Goal: Navigation & Orientation: Find specific page/section

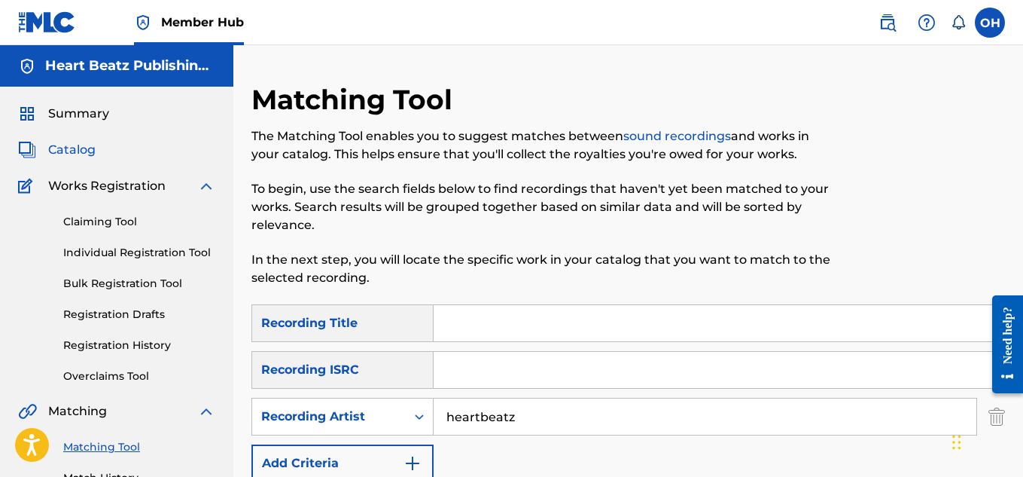
click at [84, 152] on span "Catalog" at bounding box center [71, 150] width 47 height 18
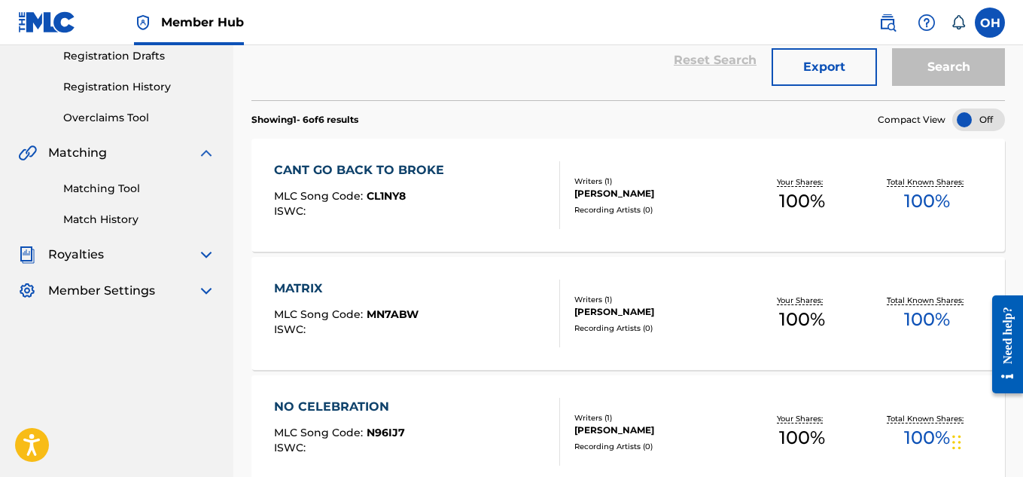
scroll to position [194, 0]
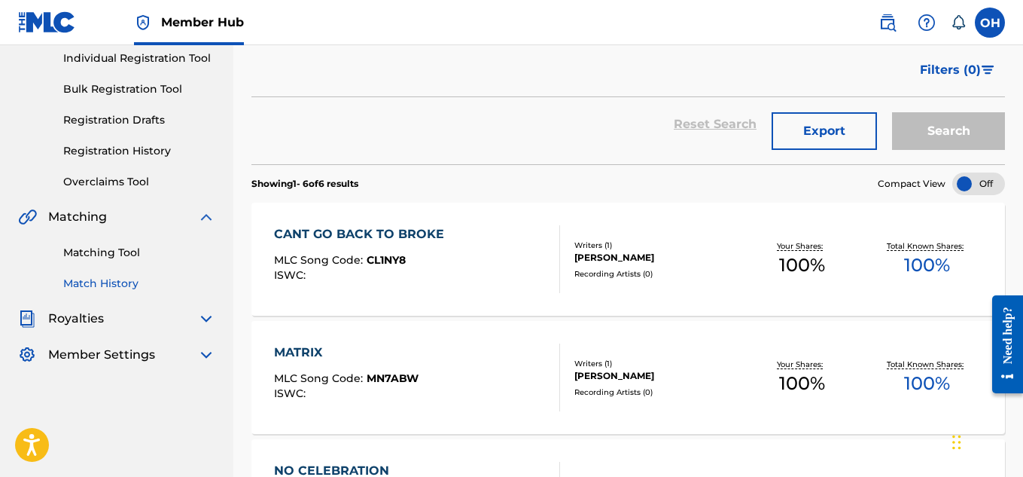
click at [113, 290] on link "Match History" at bounding box center [139, 284] width 152 height 16
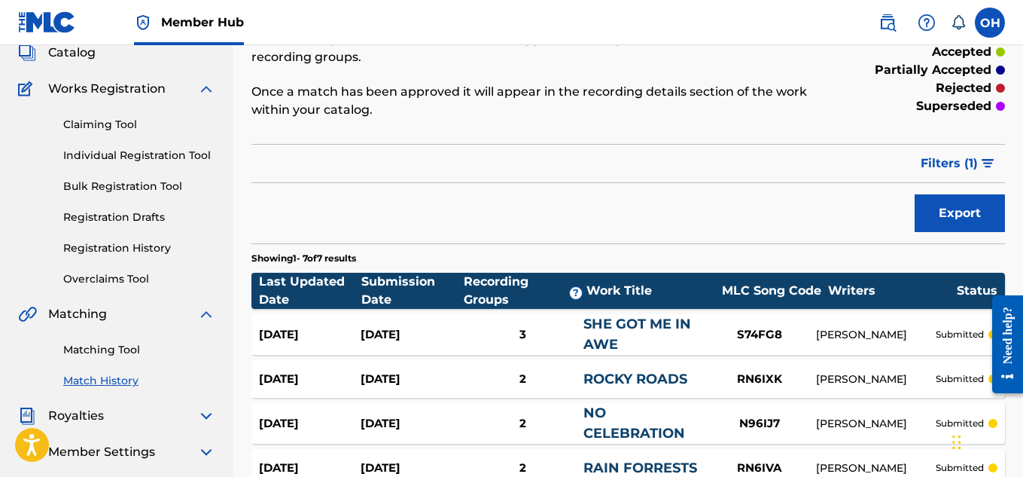
scroll to position [96, 0]
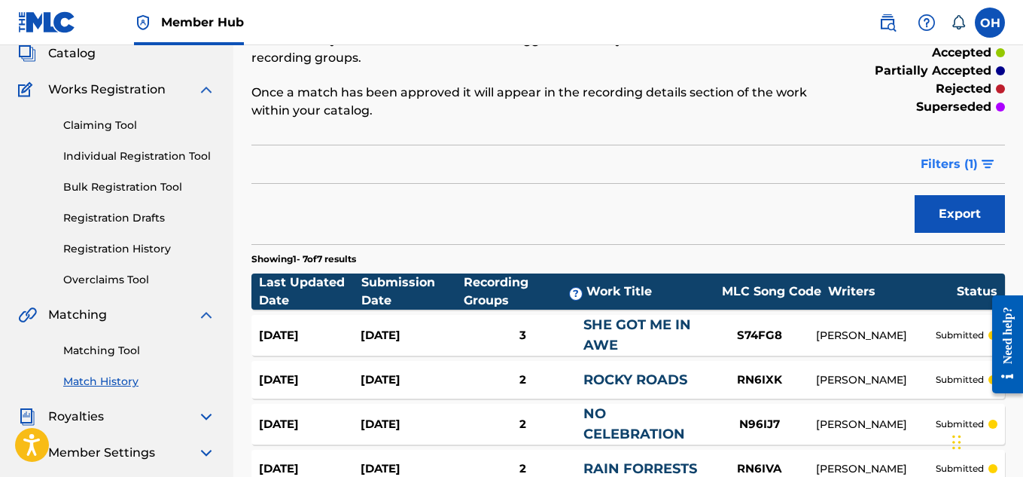
click at [941, 157] on span "Filters ( 1 )" at bounding box center [949, 164] width 57 height 18
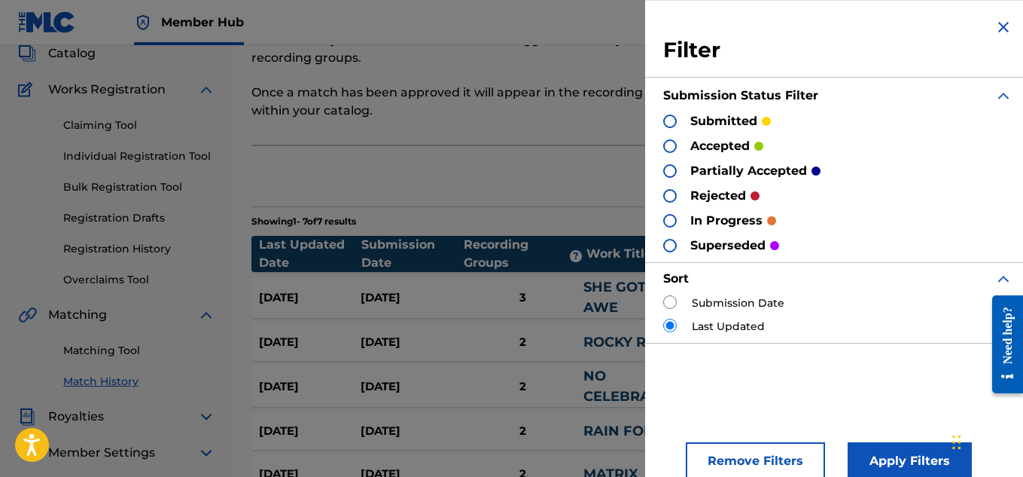
click at [994, 32] on img at bounding box center [1003, 27] width 18 height 18
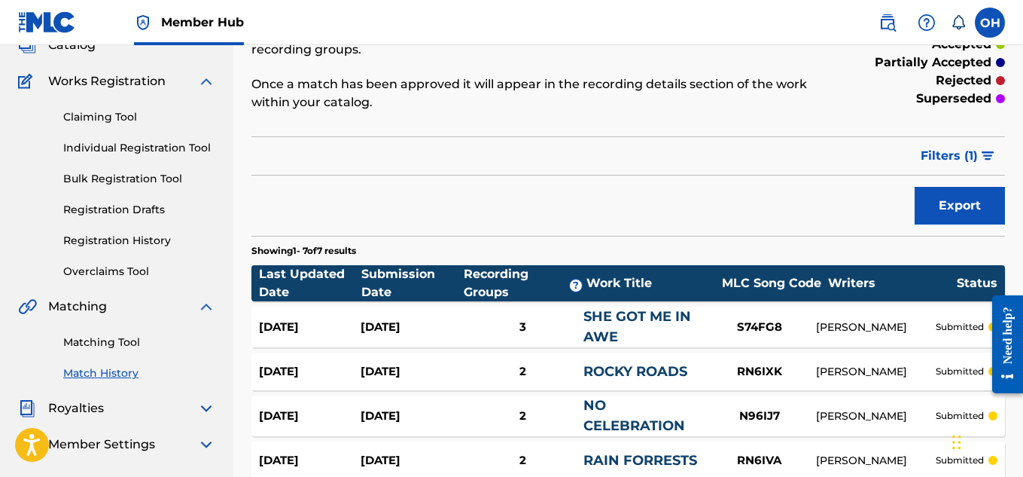
scroll to position [0, 0]
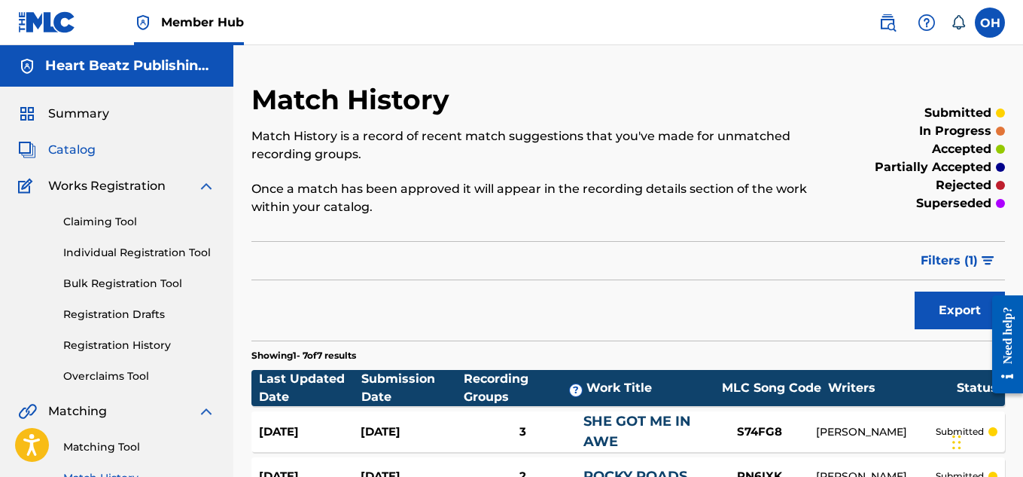
click at [82, 157] on span "Catalog" at bounding box center [71, 150] width 47 height 18
